Goal: Find contact information: Find contact information

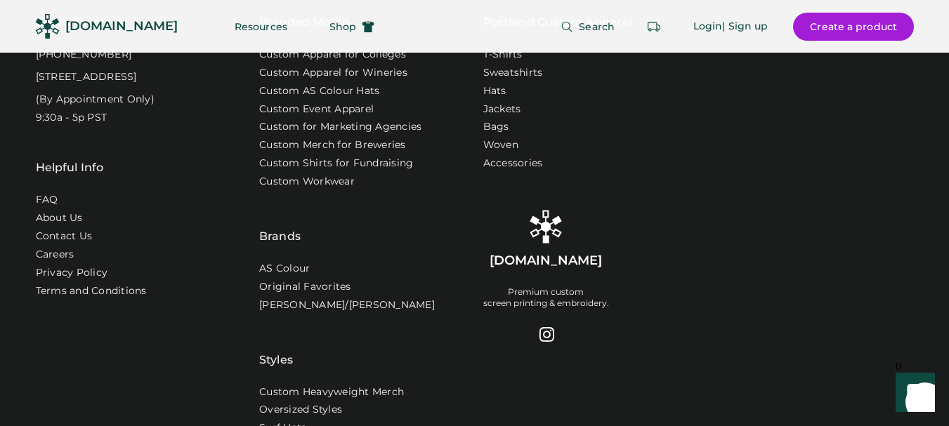
scroll to position [4572, 0]
click at [61, 230] on link "Contact Us" at bounding box center [65, 237] width 58 height 14
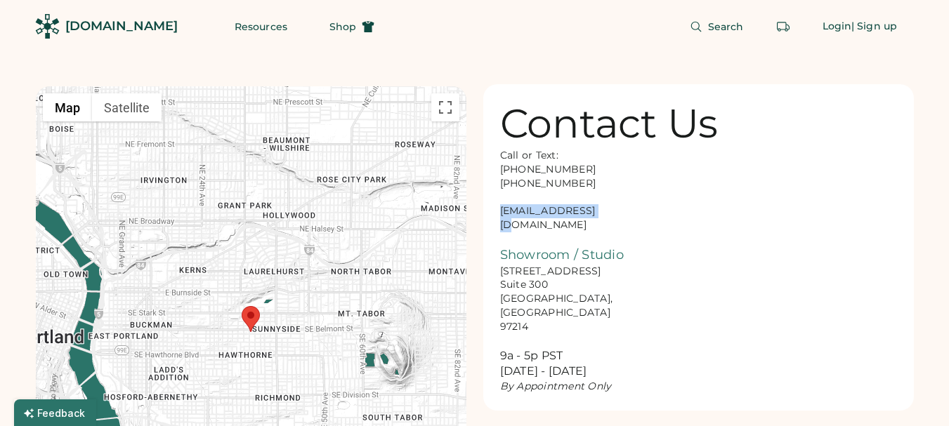
drag, startPoint x: 595, startPoint y: 213, endPoint x: 487, endPoint y: 214, distance: 108.1
click at [487, 214] on div "Contact Us Call or Text: 888-299-3595 503-954-3595 hello@rendered.co Showroom /…" at bounding box center [698, 247] width 430 height 327
copy div "hello@rendered.co"
